Goal: Task Accomplishment & Management: Use online tool/utility

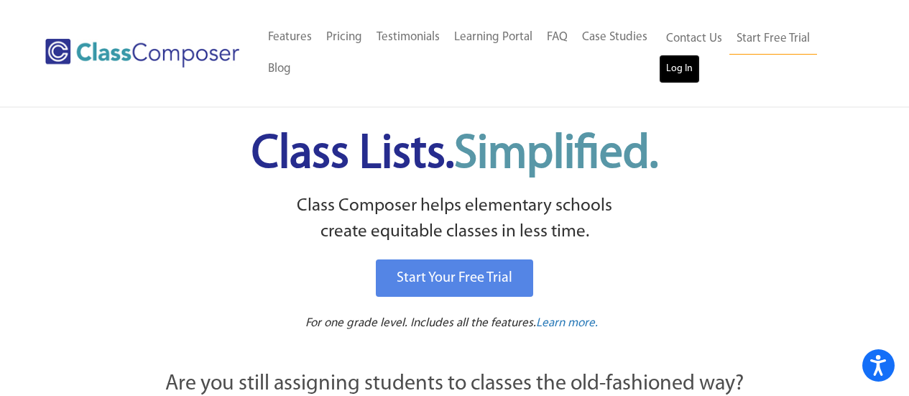
click at [688, 63] on link "Log In" at bounding box center [679, 69] width 41 height 29
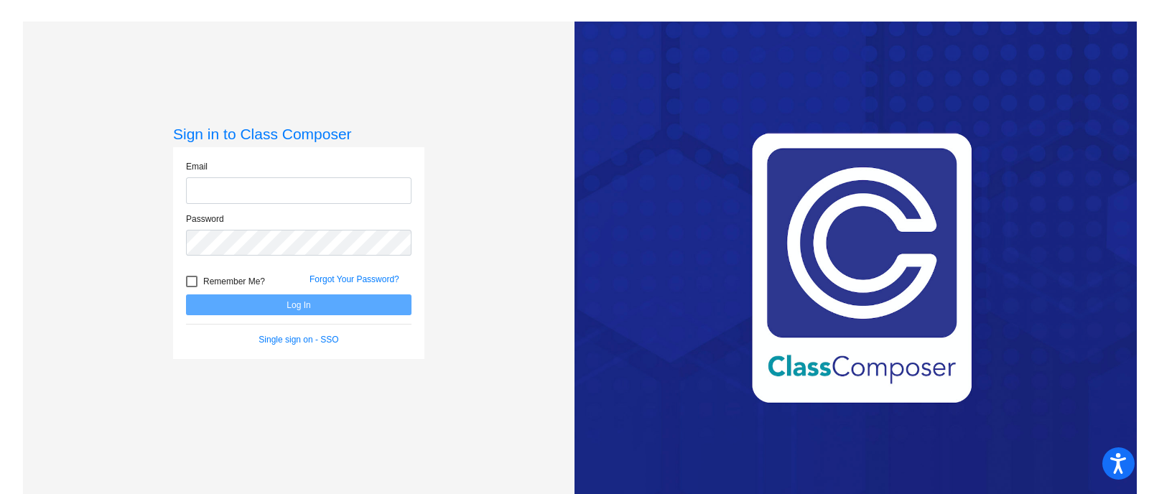
type input "[EMAIL_ADDRESS][DOMAIN_NAME]"
click at [262, 302] on button "Log In" at bounding box center [299, 304] width 226 height 21
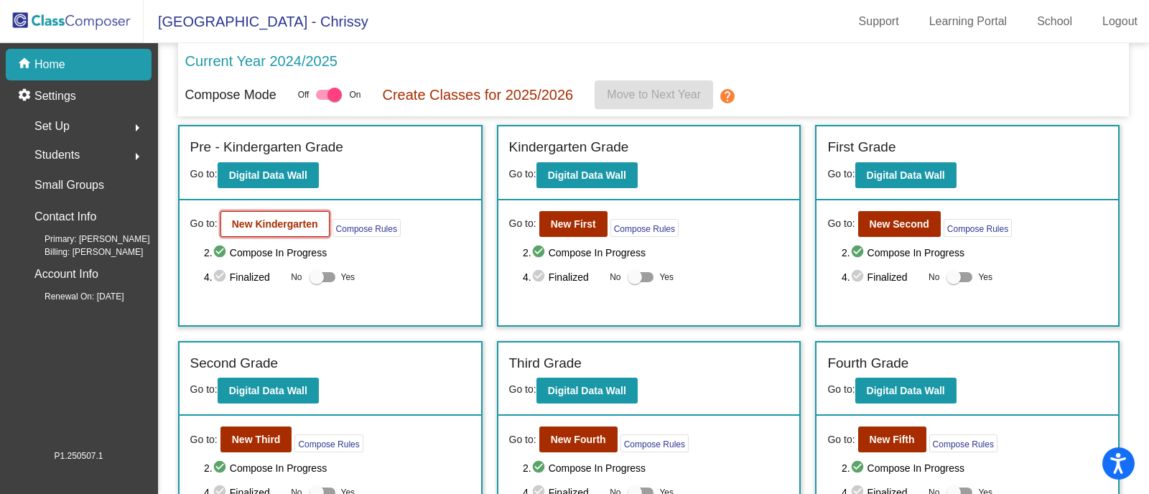
click at [244, 223] on b "New Kindergarten" at bounding box center [275, 223] width 86 height 11
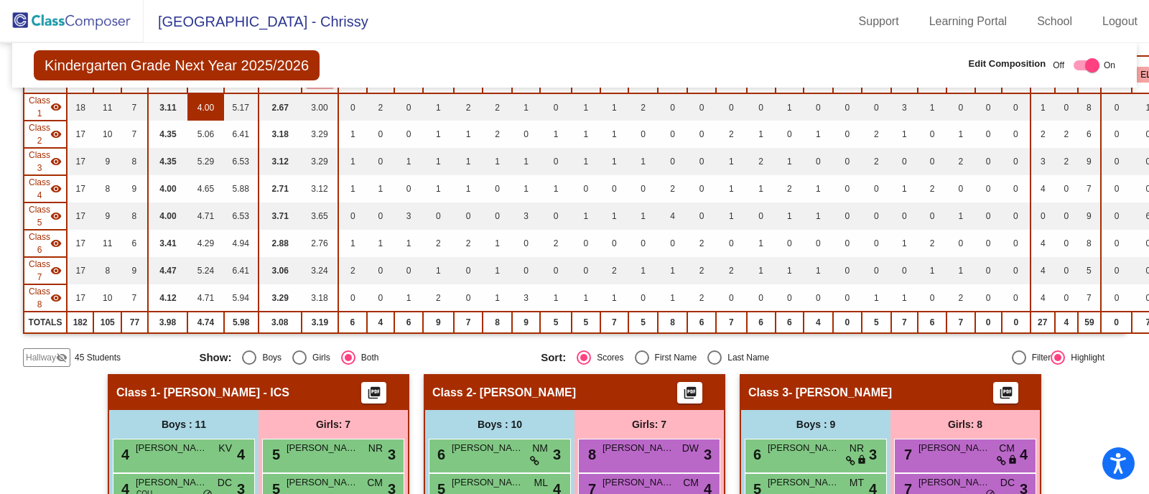
scroll to position [269, 0]
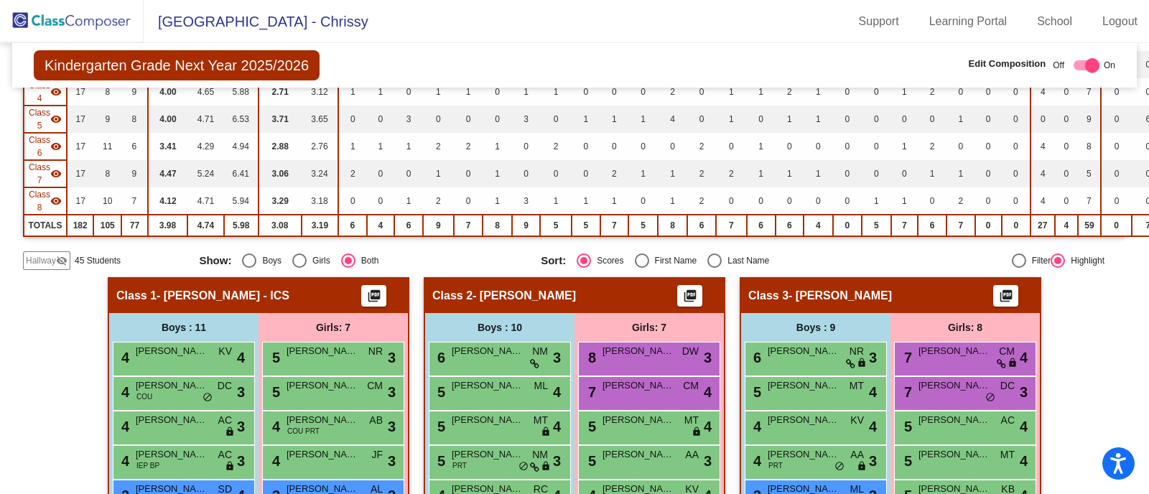
click at [45, 256] on span "Hallway" at bounding box center [41, 260] width 30 height 13
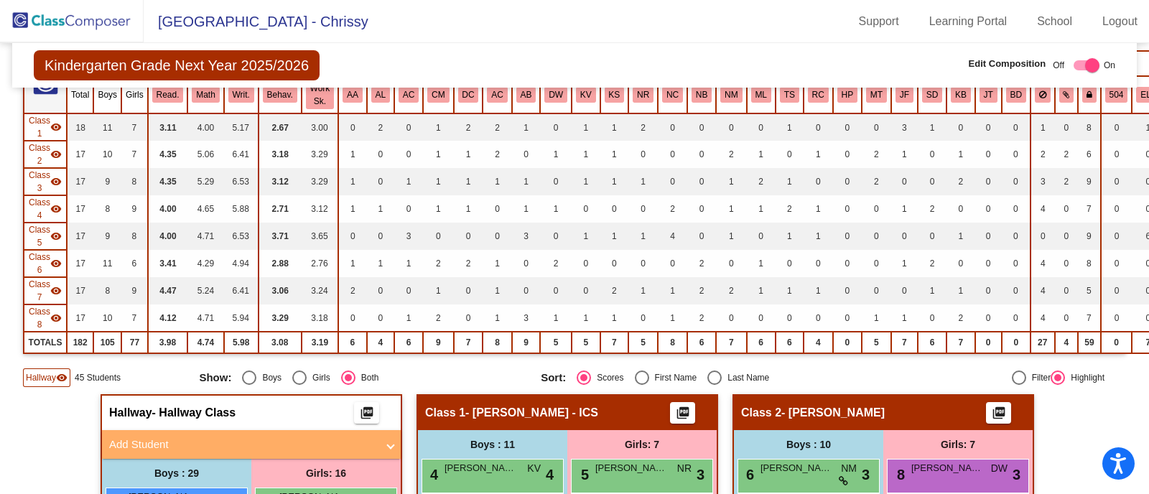
scroll to position [0, 0]
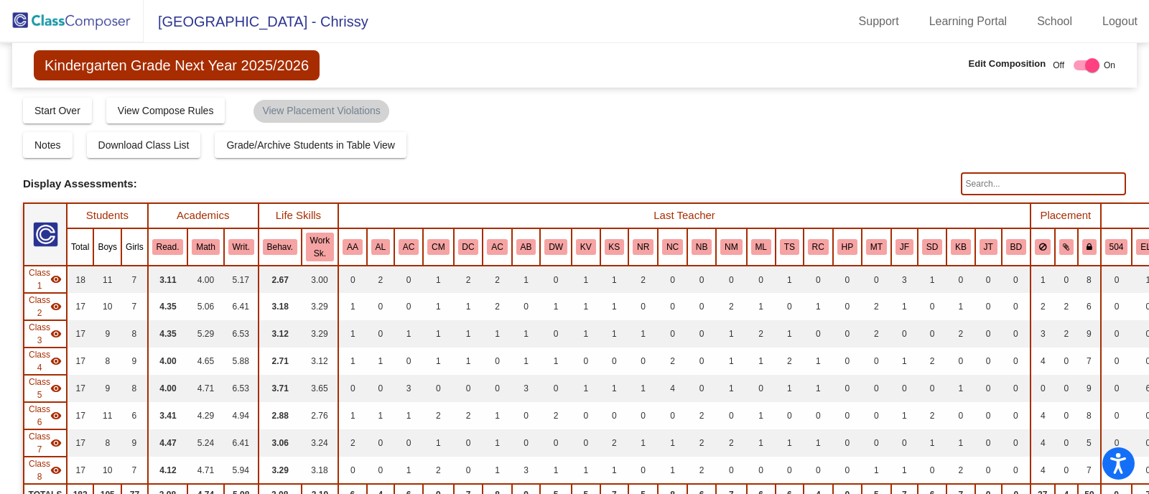
click at [997, 182] on input "text" at bounding box center [1043, 183] width 165 height 23
type input "desp"
drag, startPoint x: 990, startPoint y: 180, endPoint x: 783, endPoint y: 183, distance: 206.9
click at [783, 183] on div "Display Scores for Years: [DATE] - [DATE] [DATE] - [DATE] Display Assessments: …" at bounding box center [574, 183] width 1103 height 23
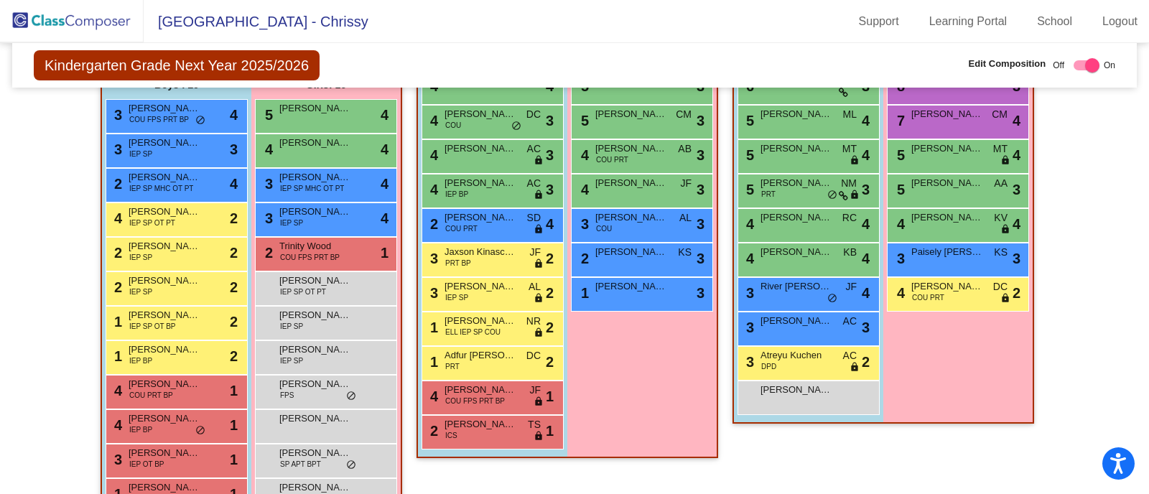
scroll to position [358, 0]
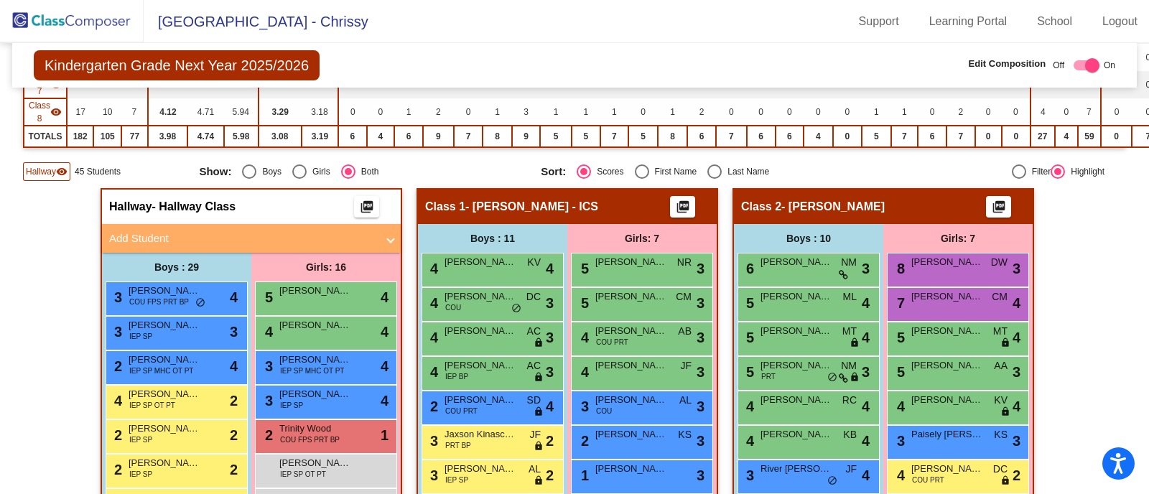
click at [41, 172] on span "Hallway" at bounding box center [41, 171] width 30 height 13
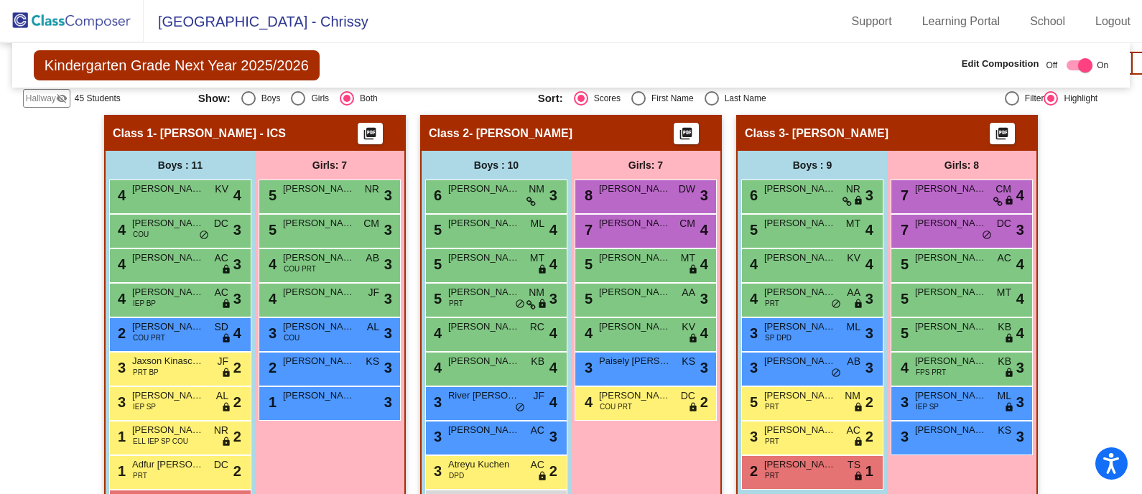
scroll to position [432, 0]
